Goal: Find specific page/section: Find specific page/section

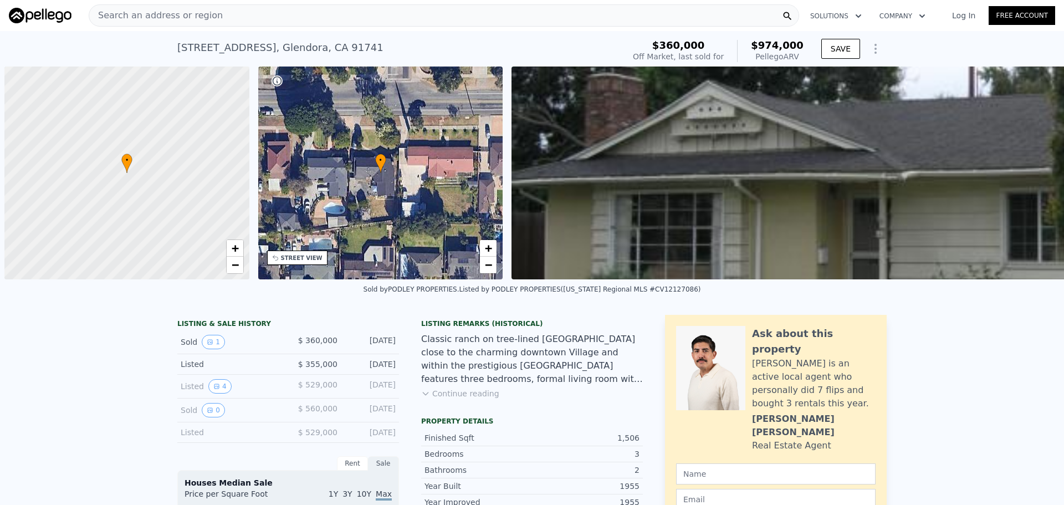
scroll to position [0, 4]
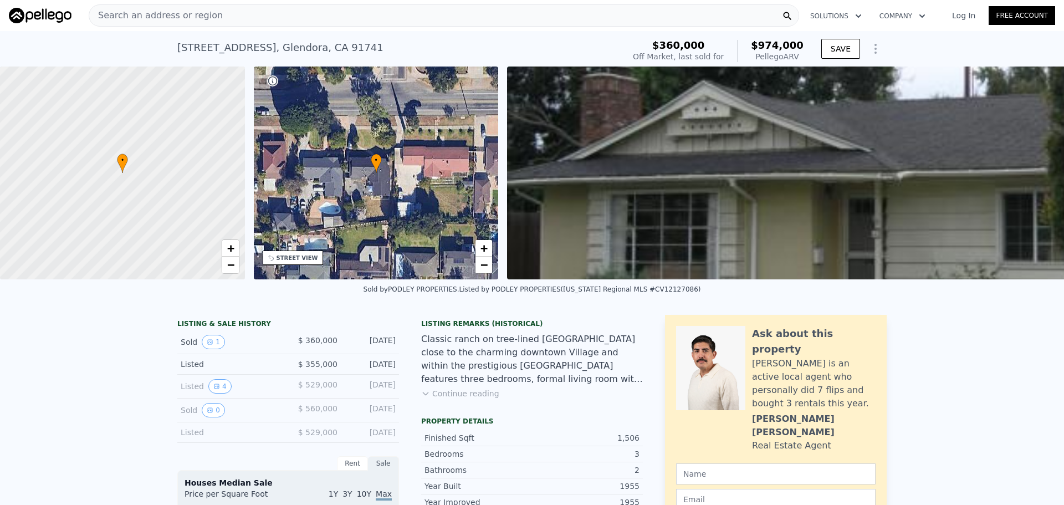
click at [364, 17] on div "Search an address or region" at bounding box center [444, 15] width 710 height 22
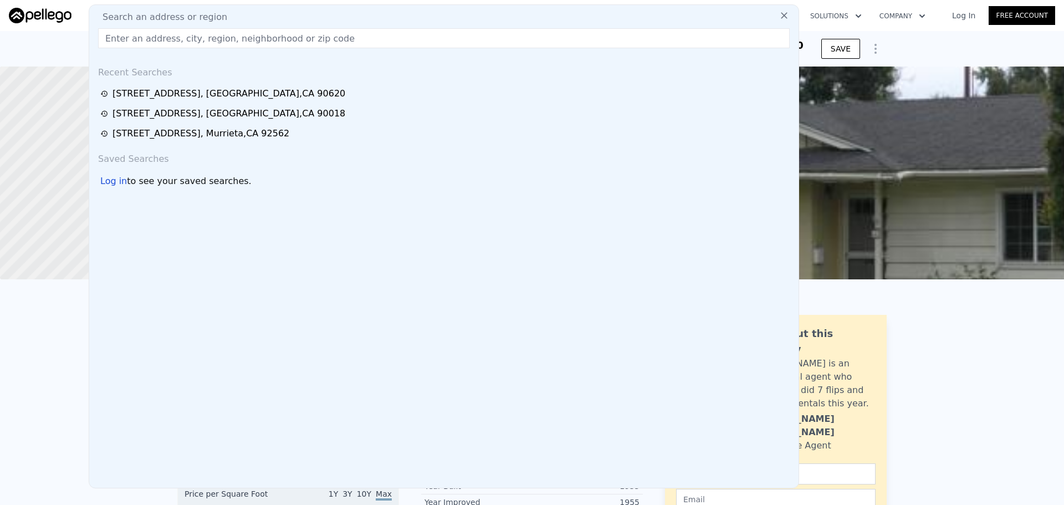
type input "7955"
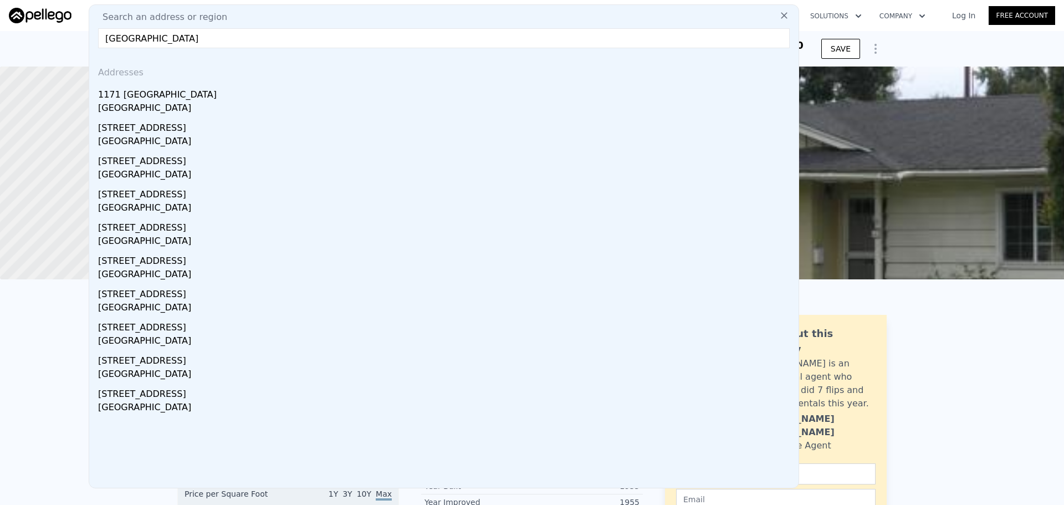
type input "[GEOGRAPHIC_DATA]"
click at [568, 47] on input "[GEOGRAPHIC_DATA]" at bounding box center [444, 38] width 692 height 20
click at [779, 19] on icon at bounding box center [784, 15] width 11 height 11
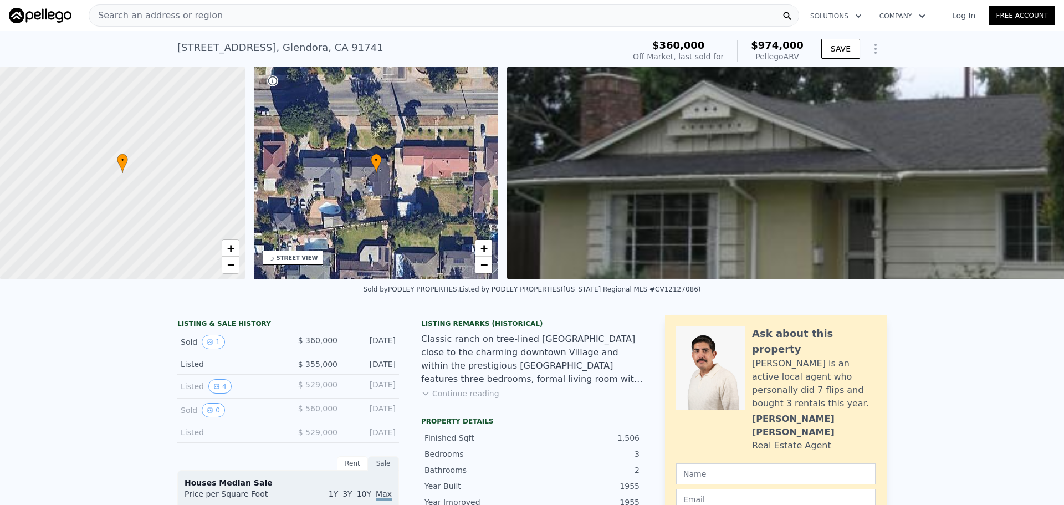
click at [389, 17] on div "Search an address or region" at bounding box center [444, 15] width 710 height 22
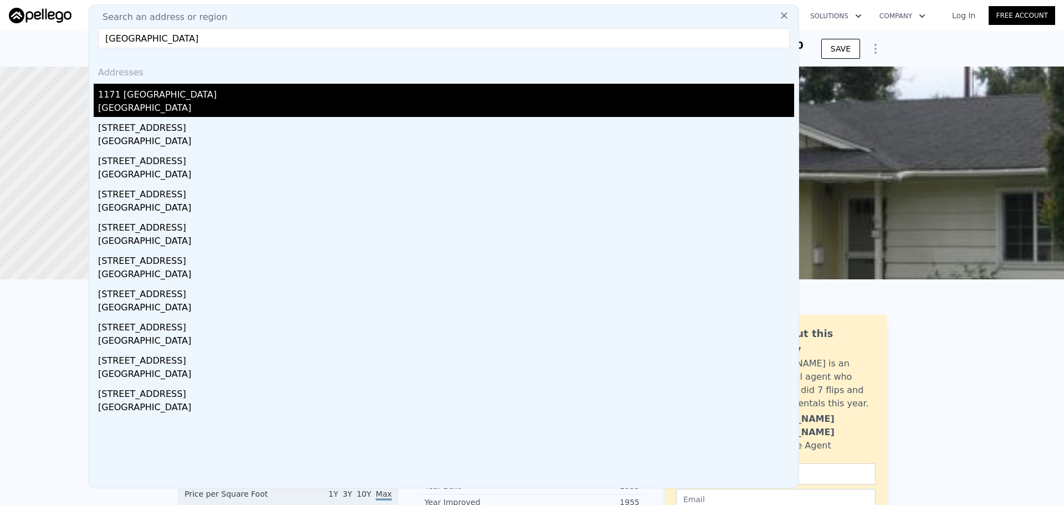
type input "[GEOGRAPHIC_DATA]"
click at [126, 106] on div "[GEOGRAPHIC_DATA]" at bounding box center [446, 109] width 696 height 16
